Goal: Use online tool/utility: Utilize a website feature to perform a specific function

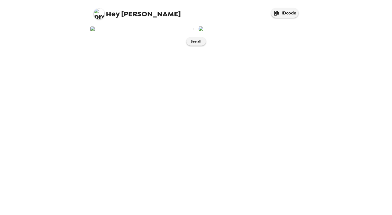
click at [212, 32] on img at bounding box center [250, 29] width 104 height 6
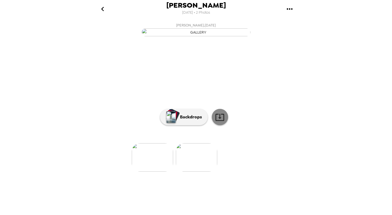
scroll to position [18, 0]
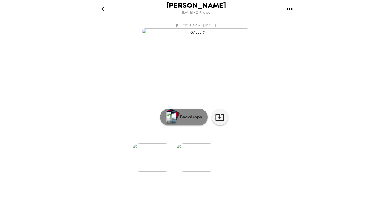
click at [187, 125] on button "Backdrops" at bounding box center [184, 117] width 48 height 16
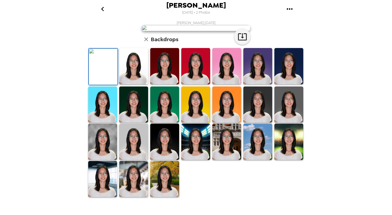
scroll to position [26, 0]
click at [145, 84] on img at bounding box center [133, 66] width 29 height 36
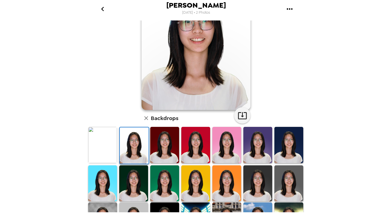
scroll to position [32, 0]
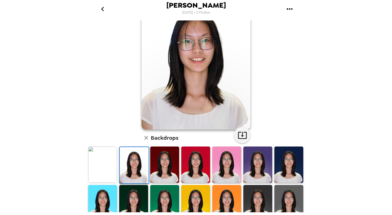
click at [152, 153] on img at bounding box center [164, 164] width 29 height 36
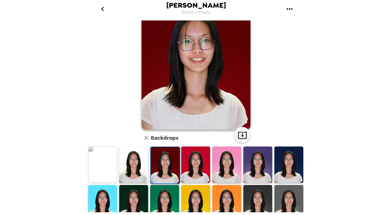
click at [206, 169] on img at bounding box center [195, 164] width 29 height 36
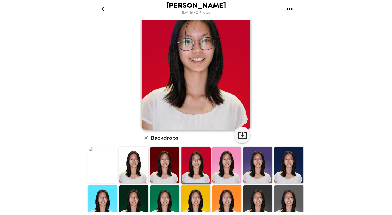
click at [212, 170] on img at bounding box center [226, 164] width 29 height 36
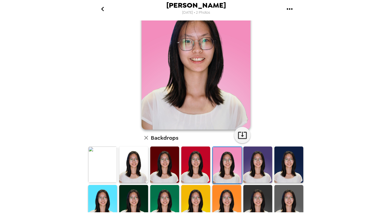
click at [212, 176] on img at bounding box center [257, 164] width 29 height 36
